Goal: Information Seeking & Learning: Learn about a topic

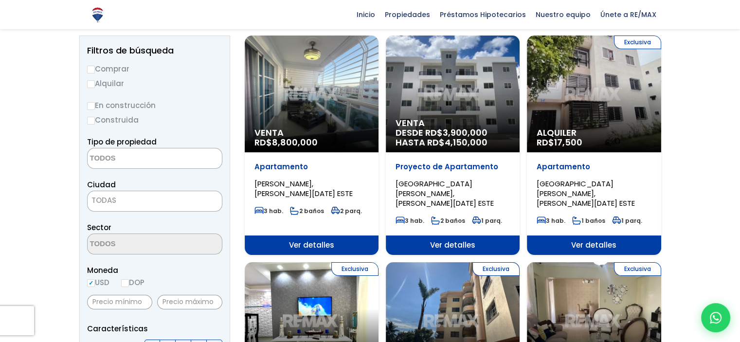
scroll to position [97, 0]
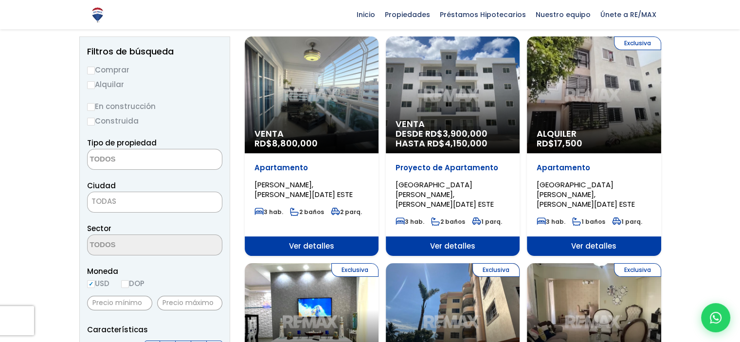
click at [140, 158] on textarea "Search" at bounding box center [135, 159] width 94 height 21
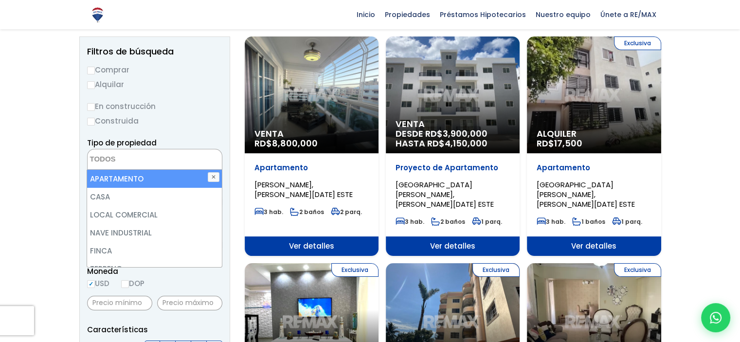
click at [130, 180] on li "APARTAMENTO" at bounding box center [154, 179] width 134 height 18
select select "apartment"
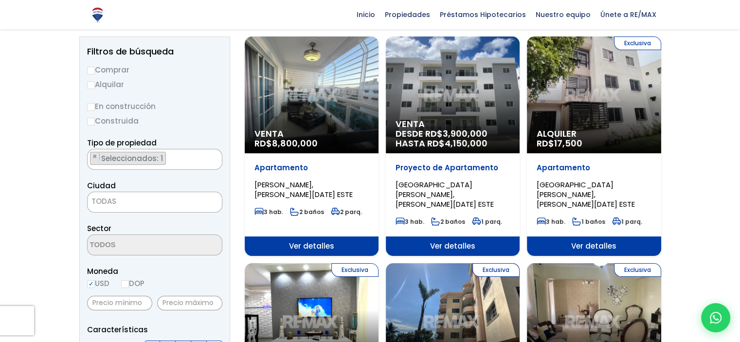
click at [123, 200] on span "TODAS" at bounding box center [155, 202] width 134 height 14
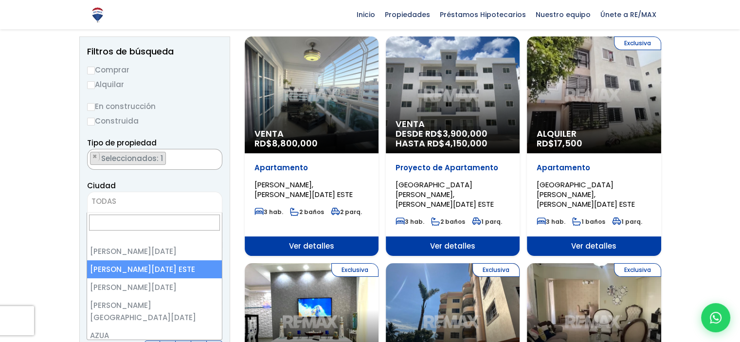
select select "148"
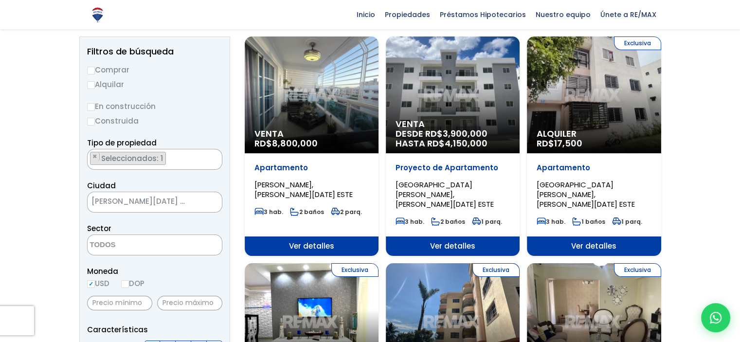
click at [146, 244] on textarea "Search" at bounding box center [135, 245] width 94 height 21
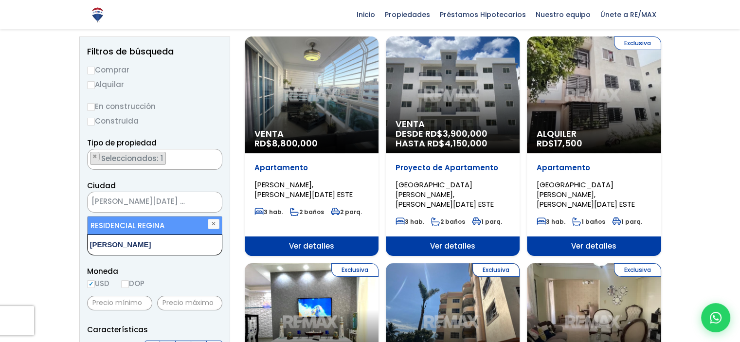
type textarea "[PERSON_NAME]"
click at [95, 225] on li "RESIDENCIAL REGINA" at bounding box center [155, 226] width 134 height 18
select select "13295"
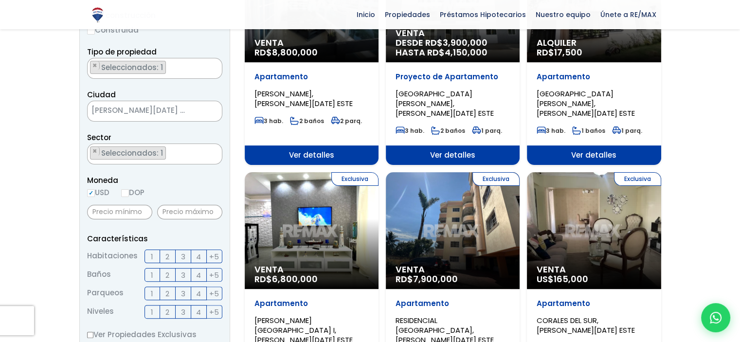
scroll to position [195, 0]
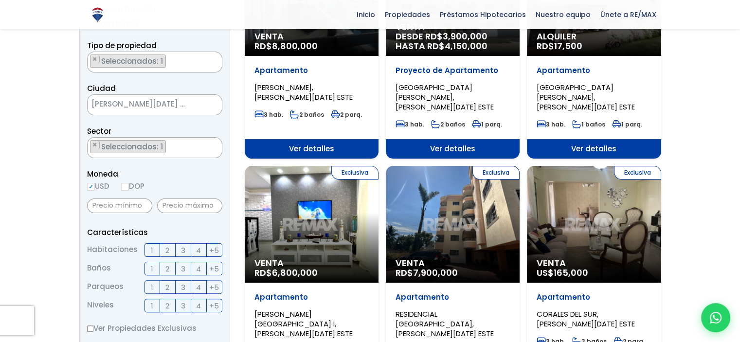
click at [128, 189] on input "DOP" at bounding box center [125, 187] width 8 height 8
radio input "true"
click at [90, 188] on input "USD" at bounding box center [91, 187] width 8 height 8
radio input "true"
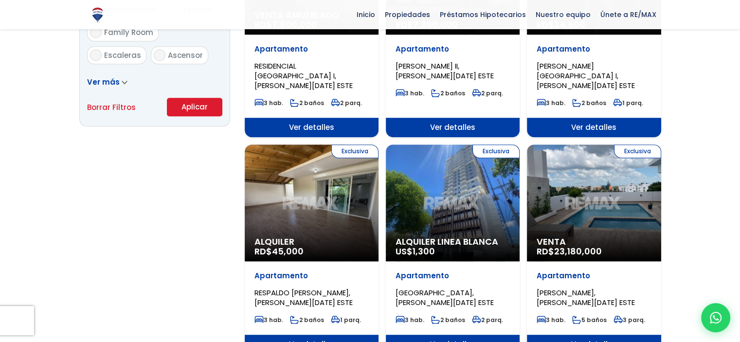
scroll to position [681, 0]
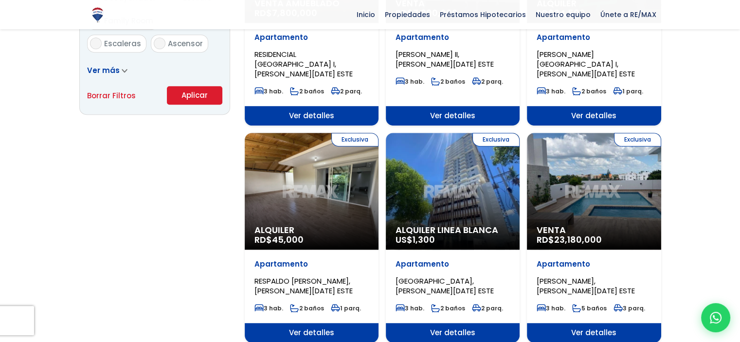
click at [204, 99] on button "Aplicar" at bounding box center [194, 95] width 55 height 18
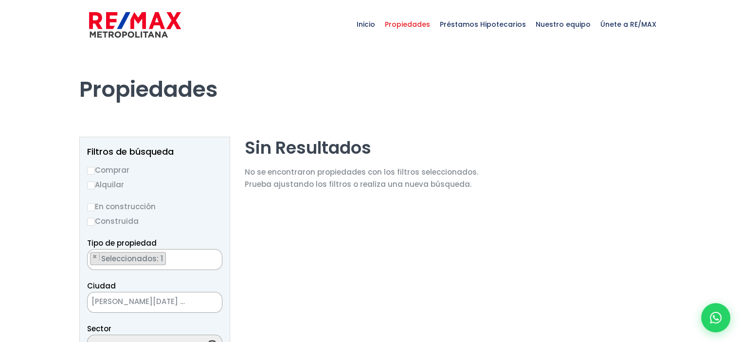
select select "13295"
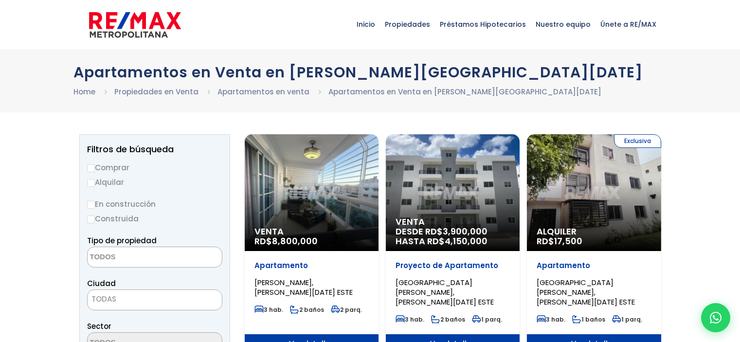
select select
